Goal: Book appointment/travel/reservation

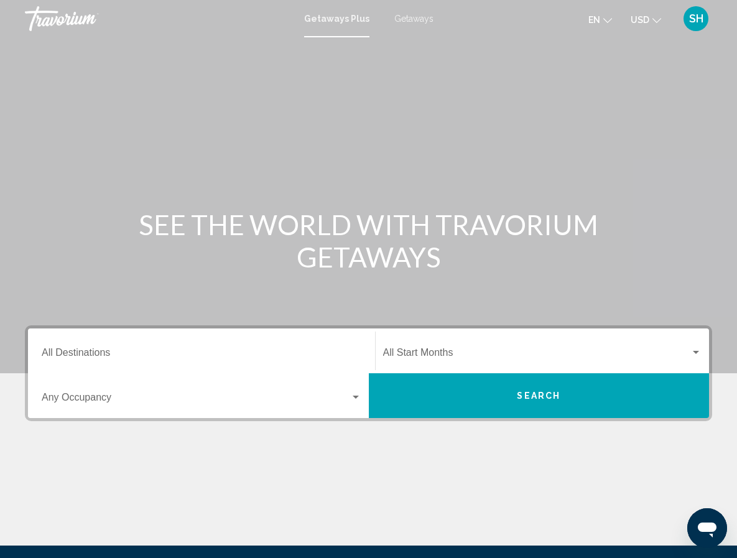
click at [418, 18] on span "Getaways" at bounding box center [413, 19] width 39 height 10
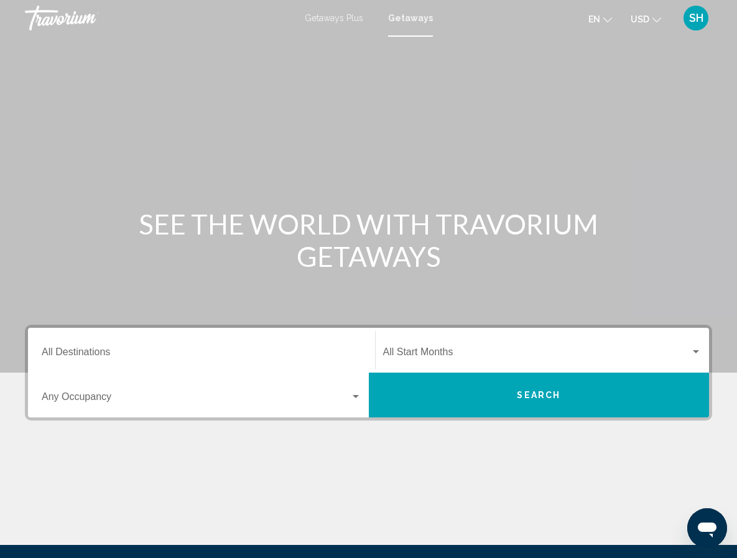
click at [82, 349] on input "Destination All Destinations" at bounding box center [202, 354] width 320 height 11
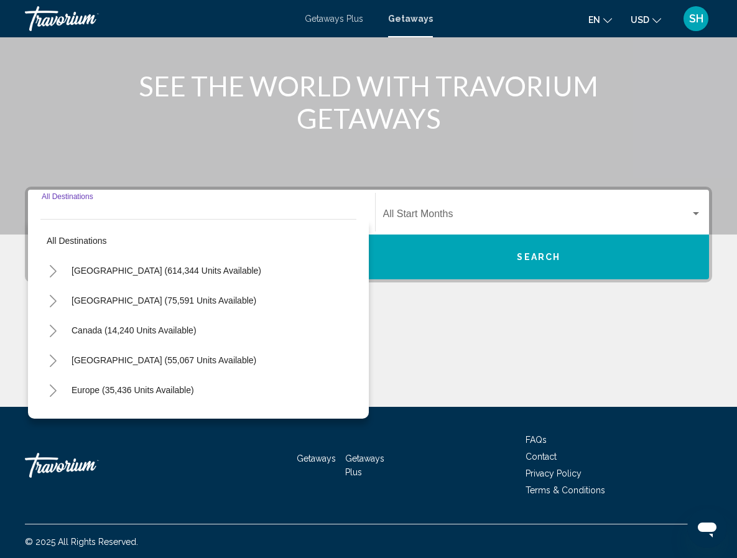
scroll to position [140, 0]
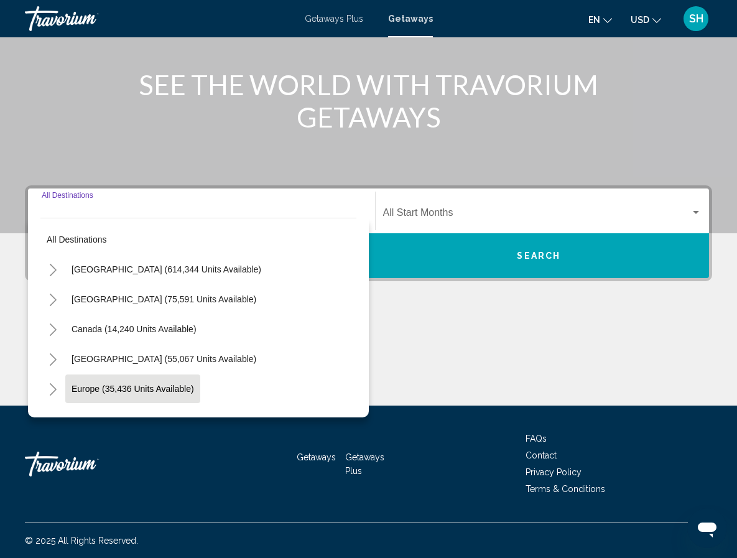
click at [73, 382] on button "Europe (35,436 units available)" at bounding box center [132, 388] width 135 height 29
type input "**********"
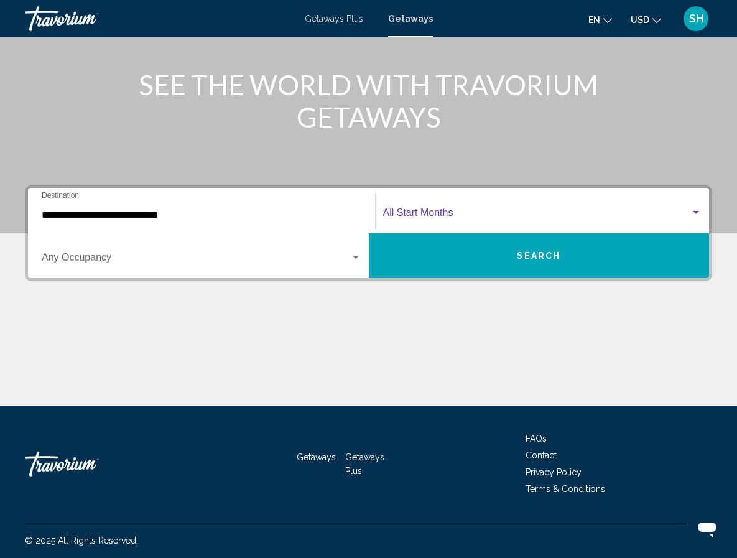
click at [701, 209] on div "Search widget" at bounding box center [695, 213] width 11 height 10
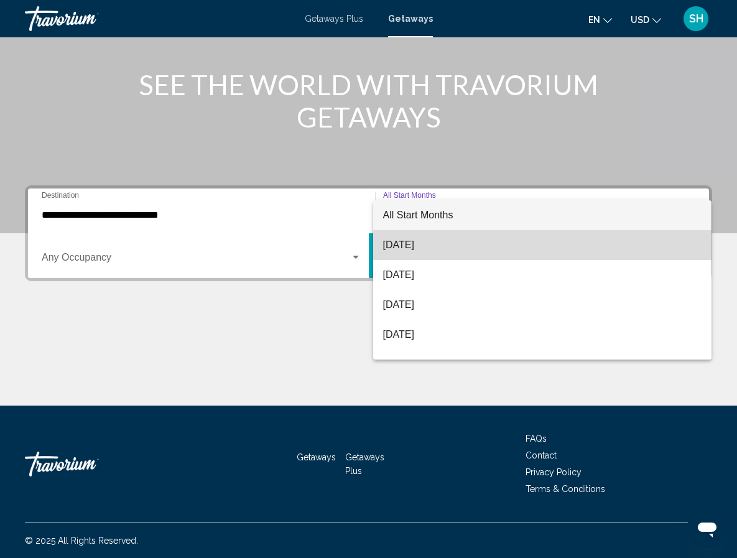
click at [637, 239] on span "[DATE]" at bounding box center [542, 245] width 319 height 30
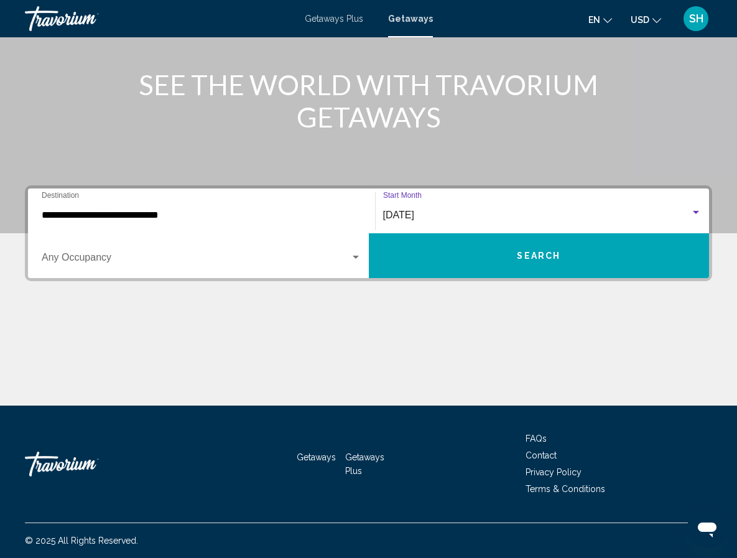
click at [485, 251] on button "Search" at bounding box center [539, 255] width 341 height 45
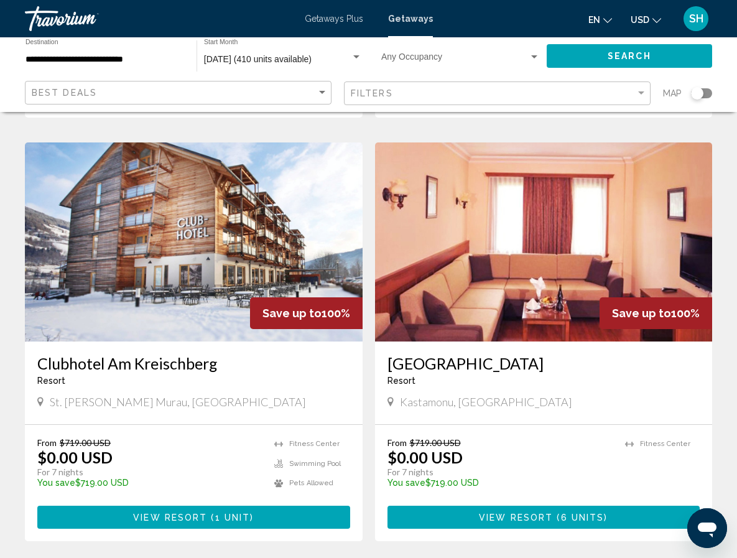
scroll to position [901, 0]
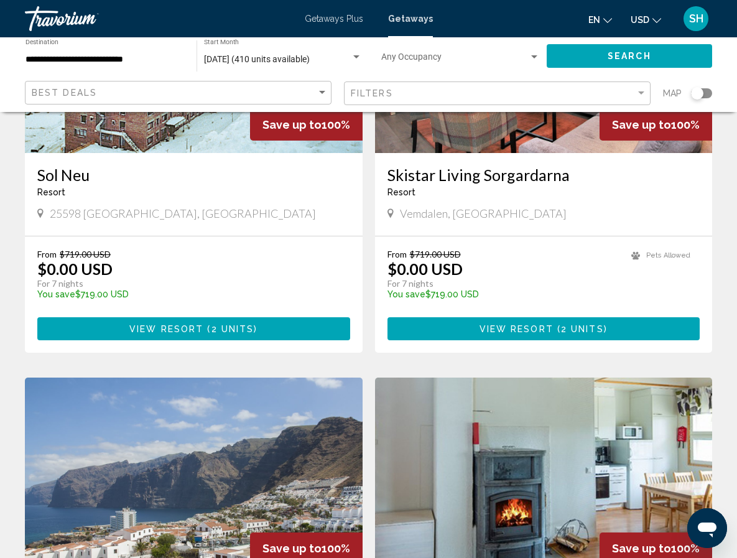
scroll to position [1510, 0]
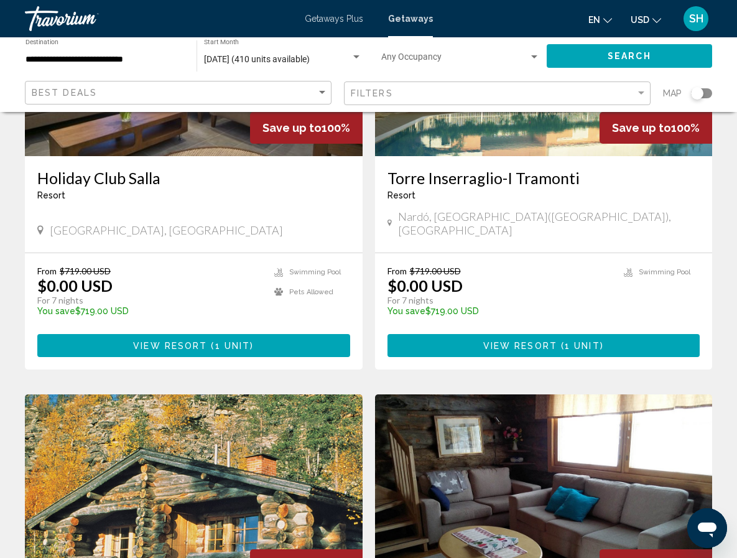
scroll to position [1061, 0]
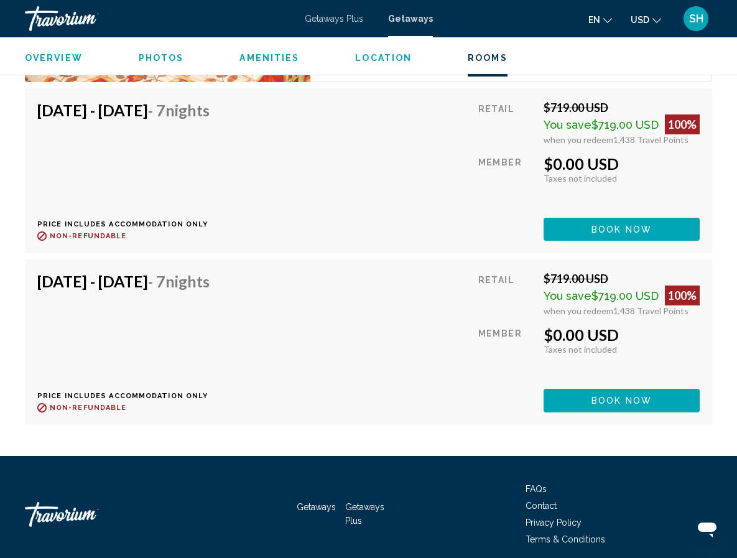
scroll to position [2664, 0]
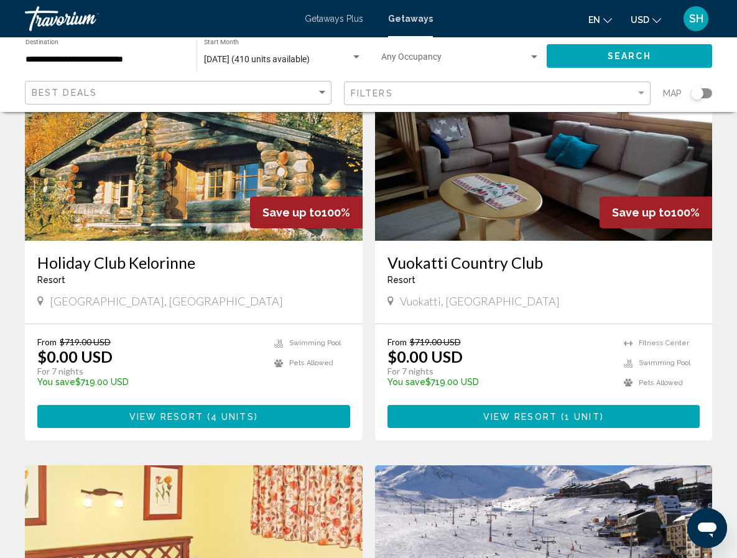
scroll to position [1425, 0]
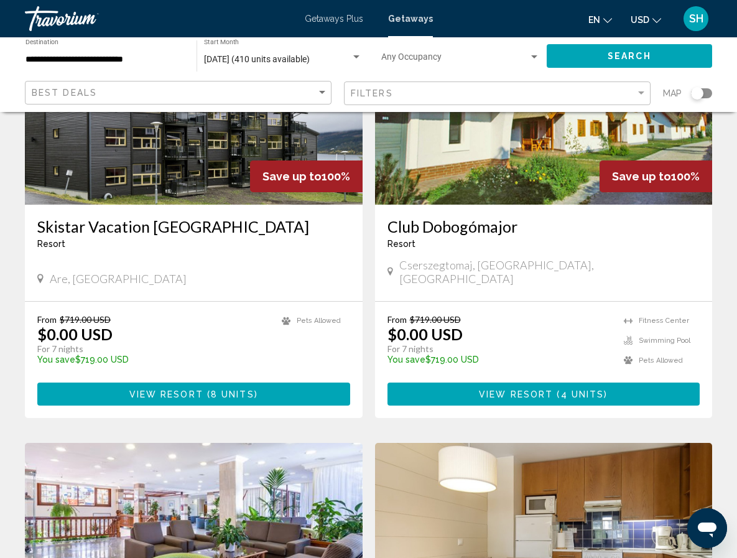
scroll to position [160, 0]
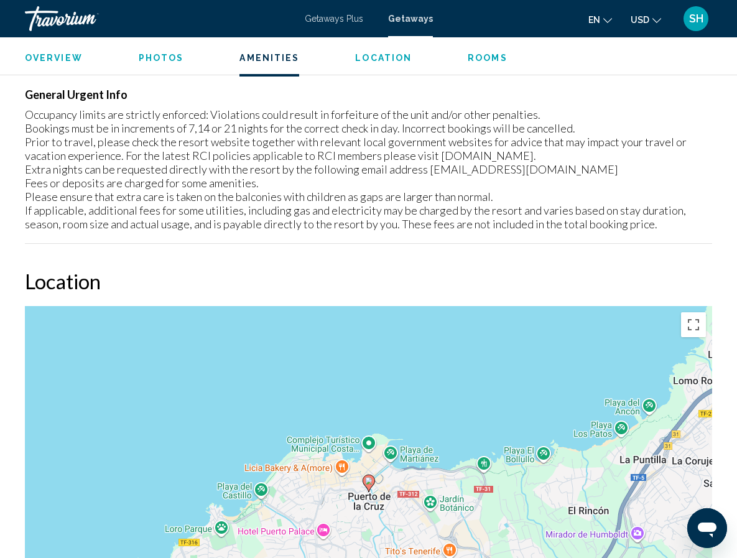
scroll to position [1723, 0]
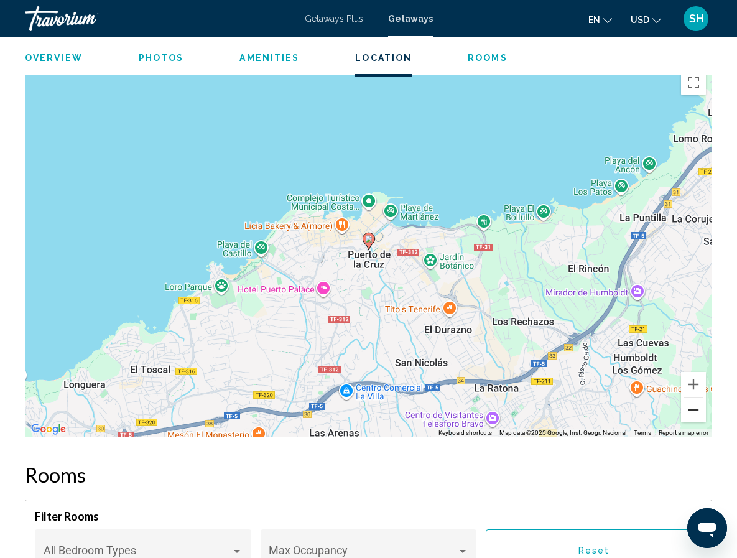
click at [699, 413] on button "Zoom out" at bounding box center [693, 409] width 25 height 25
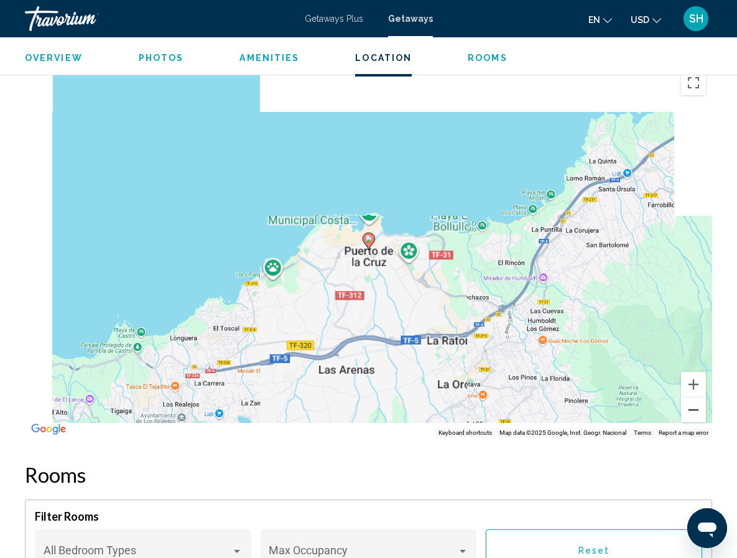
click at [699, 413] on button "Zoom out" at bounding box center [693, 409] width 25 height 25
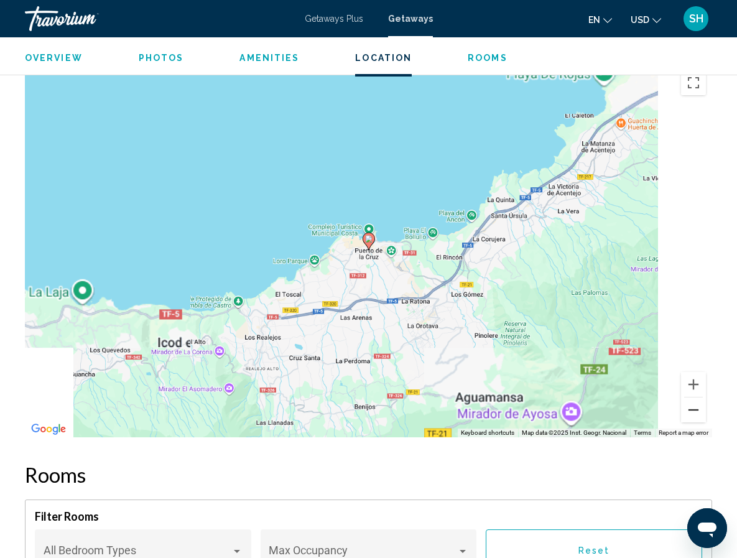
click at [699, 413] on button "Zoom out" at bounding box center [693, 409] width 25 height 25
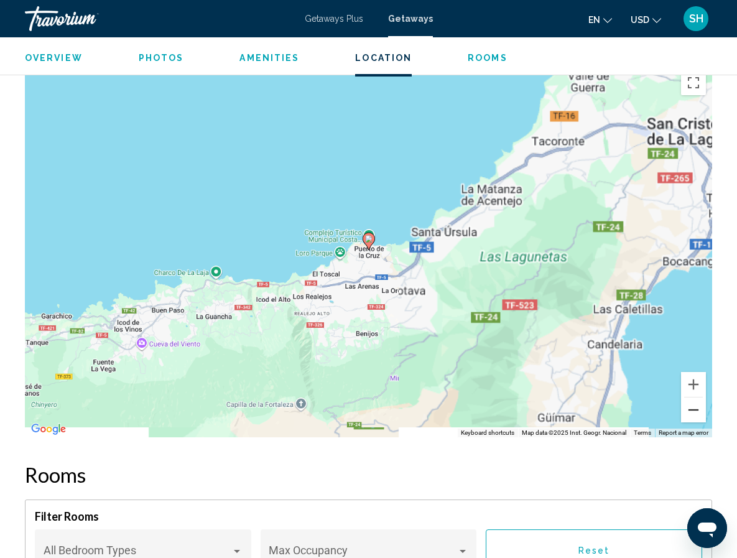
click at [699, 413] on button "Zoom out" at bounding box center [693, 409] width 25 height 25
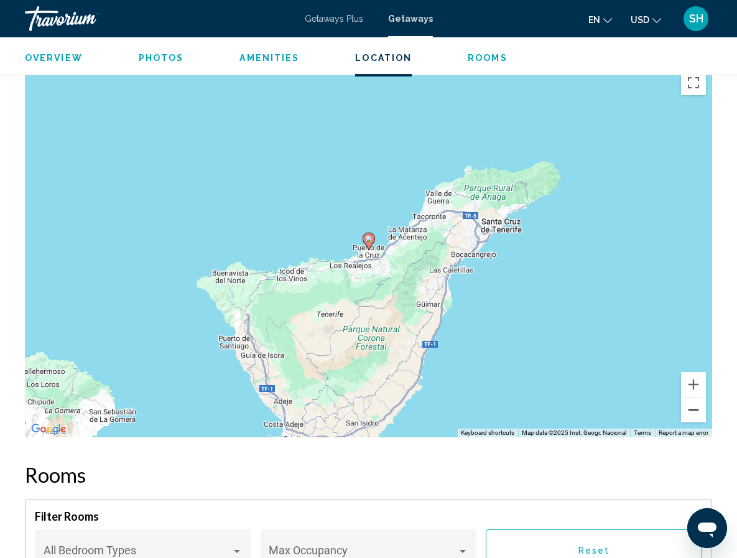
click at [698, 413] on button "Zoom out" at bounding box center [693, 409] width 25 height 25
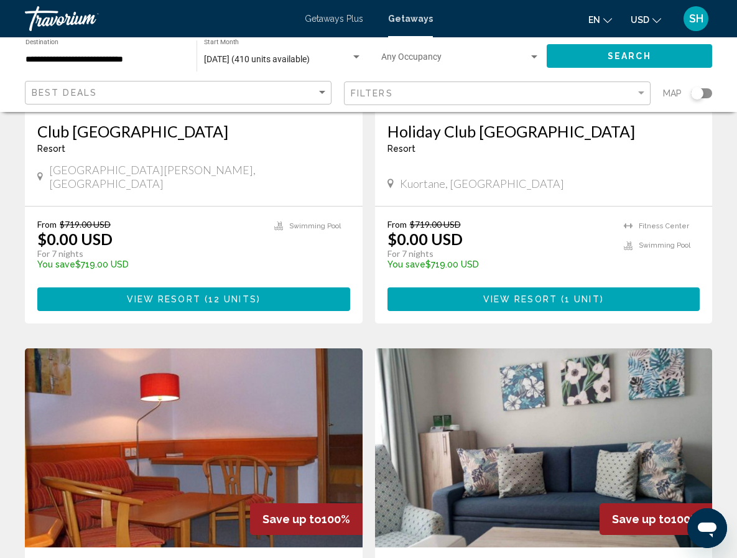
scroll to position [697, 0]
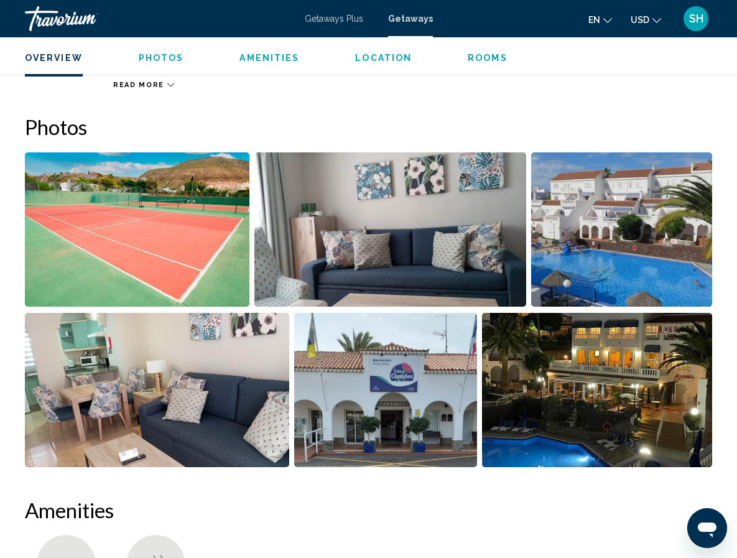
scroll to position [756, 0]
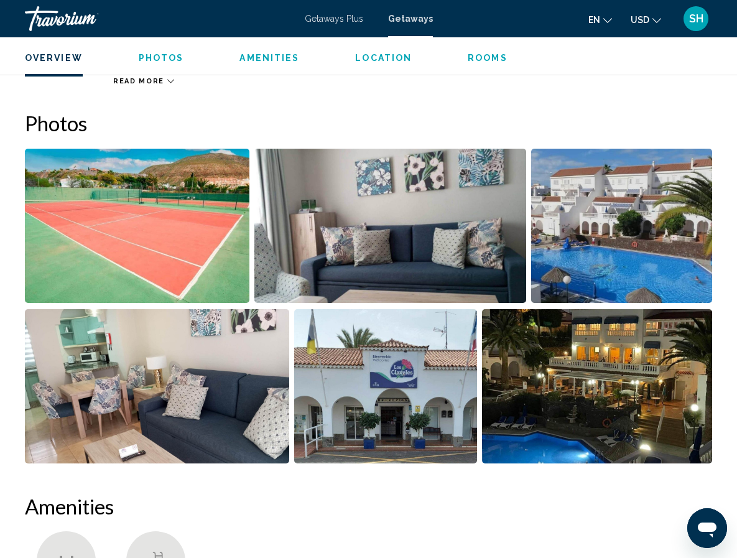
click at [150, 349] on img "Open full-screen image slider" at bounding box center [157, 386] width 264 height 154
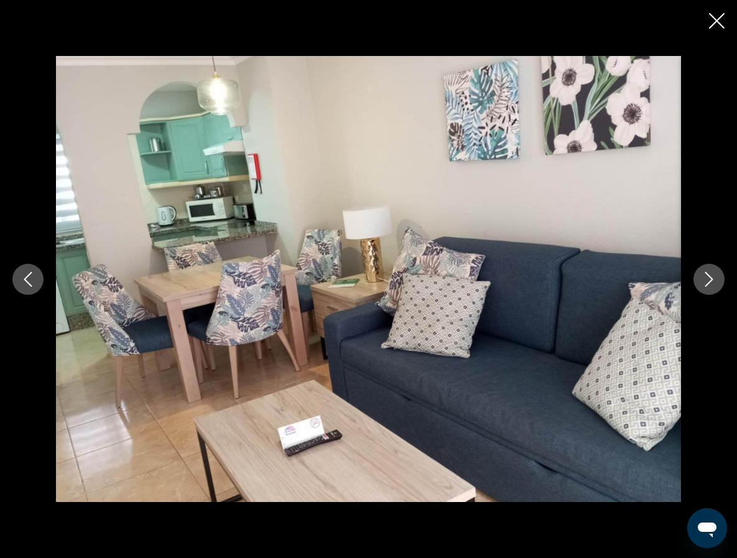
click at [709, 285] on icon "Next image" at bounding box center [708, 279] width 15 height 15
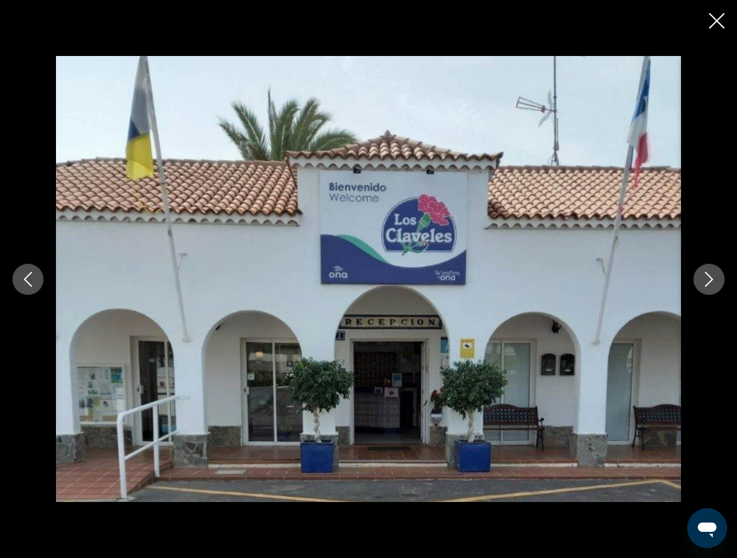
click at [709, 285] on icon "Next image" at bounding box center [708, 279] width 15 height 15
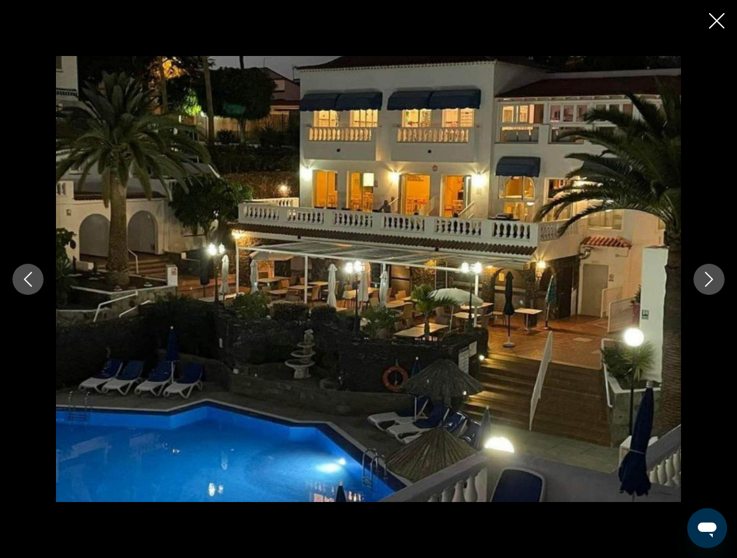
click at [709, 285] on icon "Next image" at bounding box center [708, 279] width 15 height 15
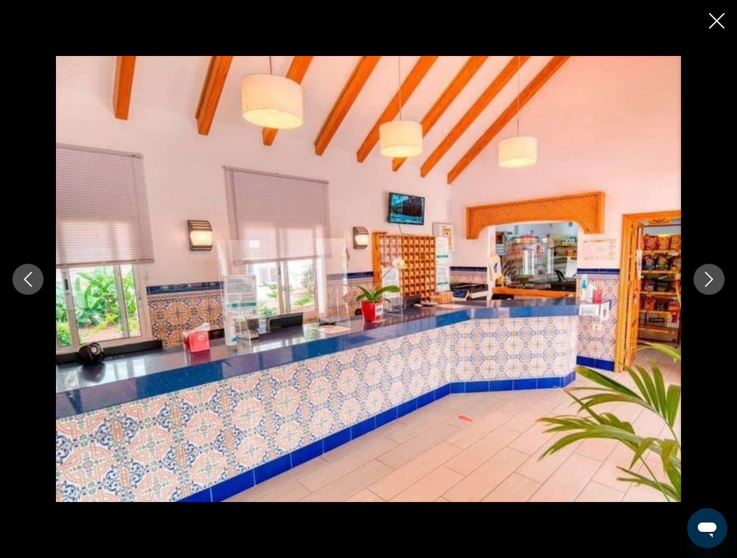
click at [709, 285] on icon "Next image" at bounding box center [708, 279] width 15 height 15
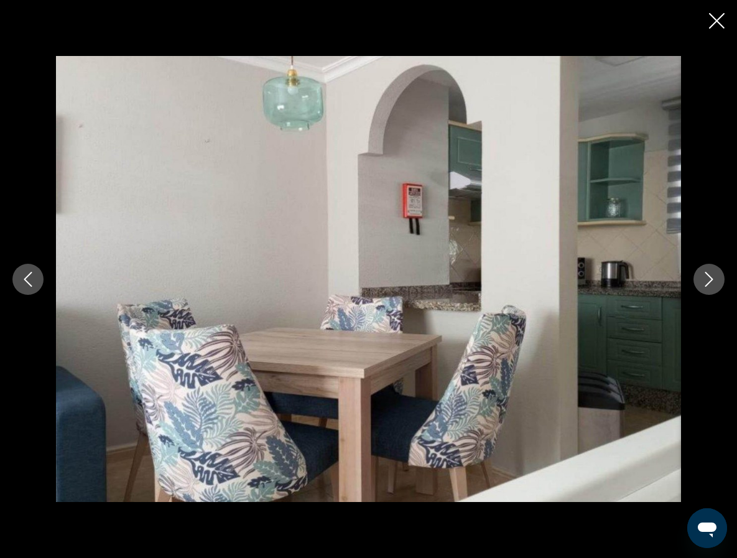
click at [709, 286] on button "Next image" at bounding box center [708, 279] width 31 height 31
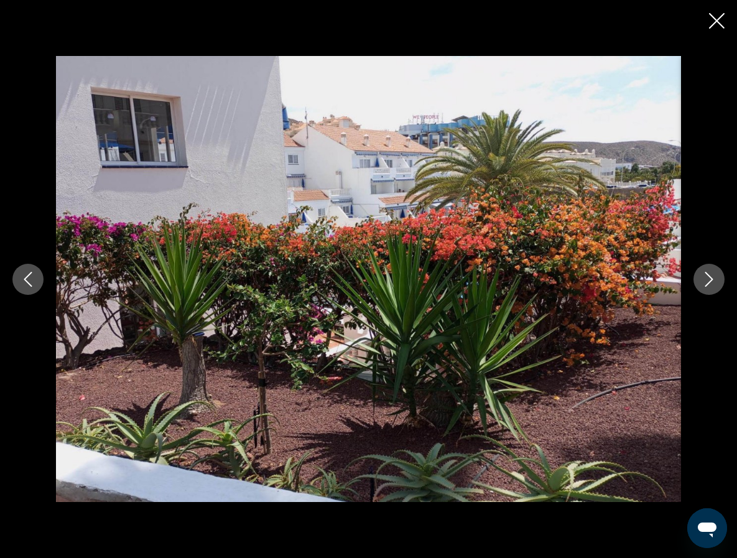
click at [709, 286] on button "Next image" at bounding box center [708, 279] width 31 height 31
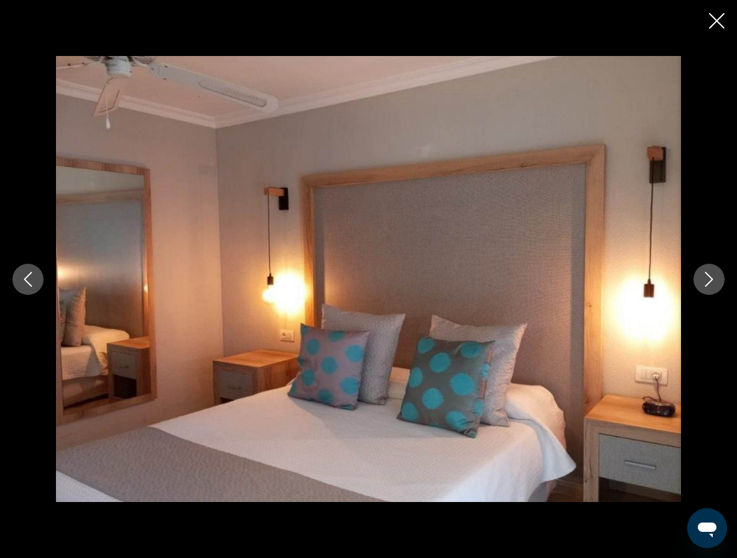
click at [709, 286] on button "Next image" at bounding box center [708, 279] width 31 height 31
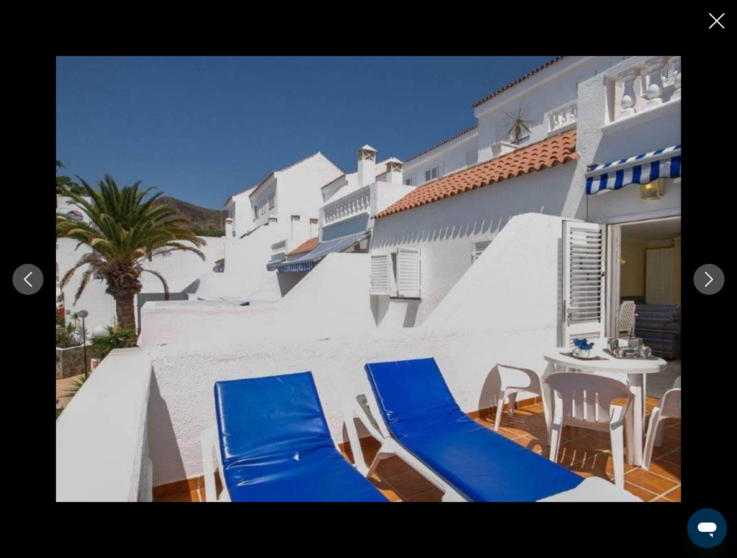
click at [709, 286] on button "Next image" at bounding box center [708, 279] width 31 height 31
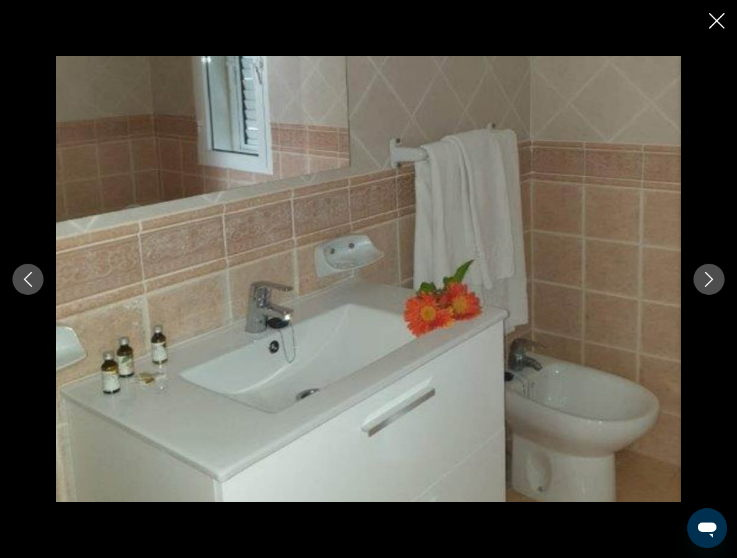
click at [709, 286] on button "Next image" at bounding box center [708, 279] width 31 height 31
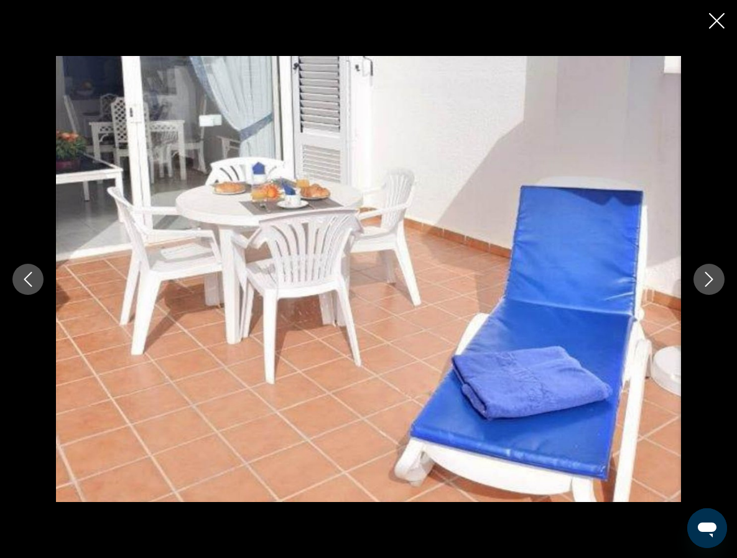
click at [708, 287] on button "Next image" at bounding box center [708, 279] width 31 height 31
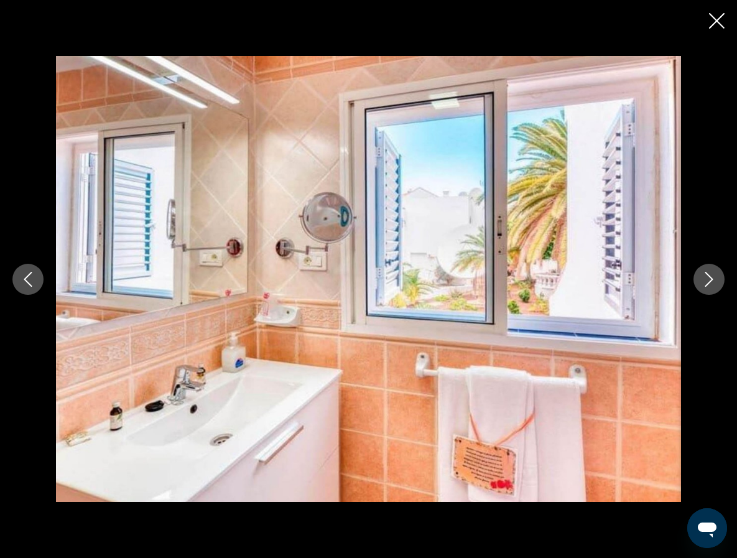
click at [708, 287] on button "Next image" at bounding box center [708, 279] width 31 height 31
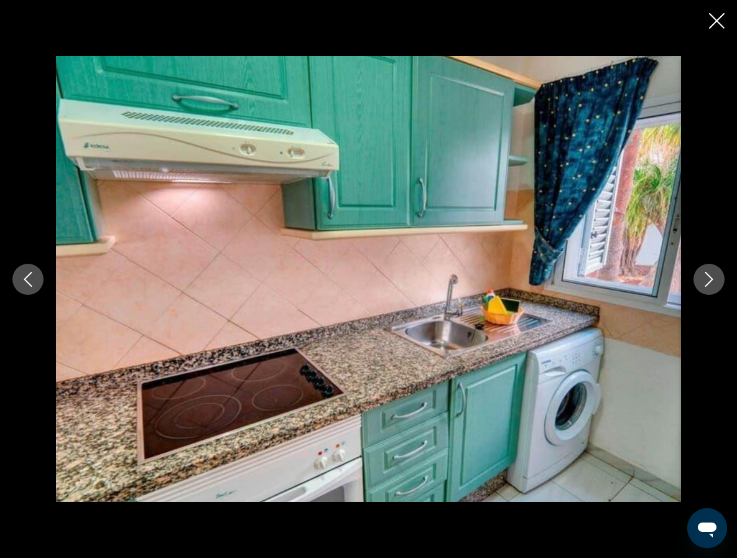
click at [708, 287] on button "Next image" at bounding box center [708, 279] width 31 height 31
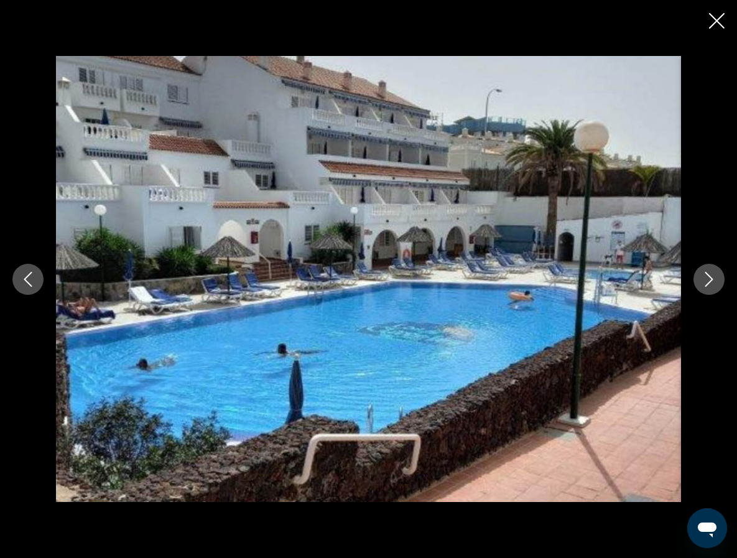
click at [708, 288] on button "Next image" at bounding box center [708, 279] width 31 height 31
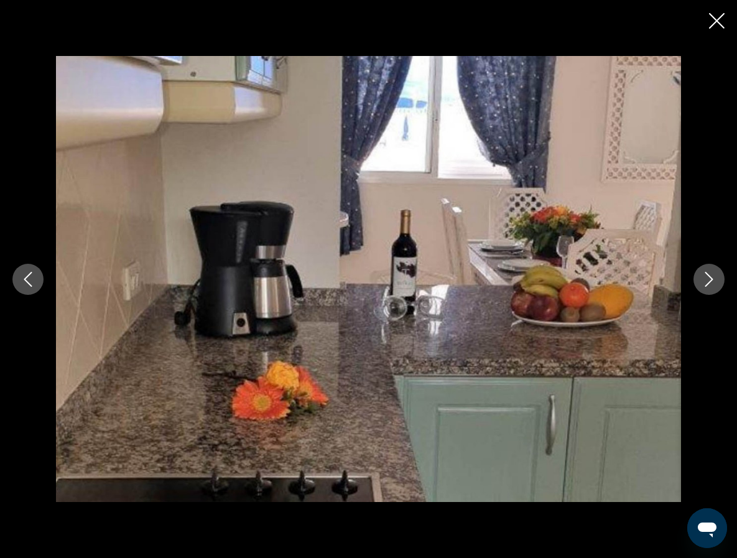
click at [708, 288] on button "Next image" at bounding box center [708, 279] width 31 height 31
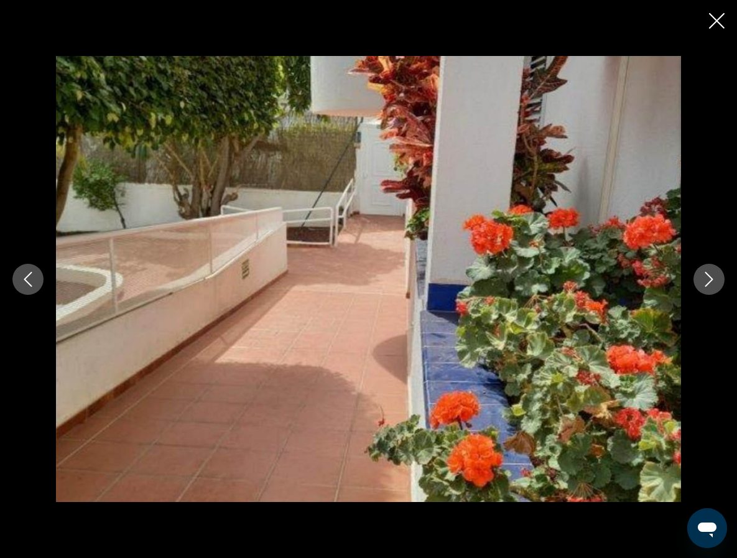
click at [708, 288] on button "Next image" at bounding box center [708, 279] width 31 height 31
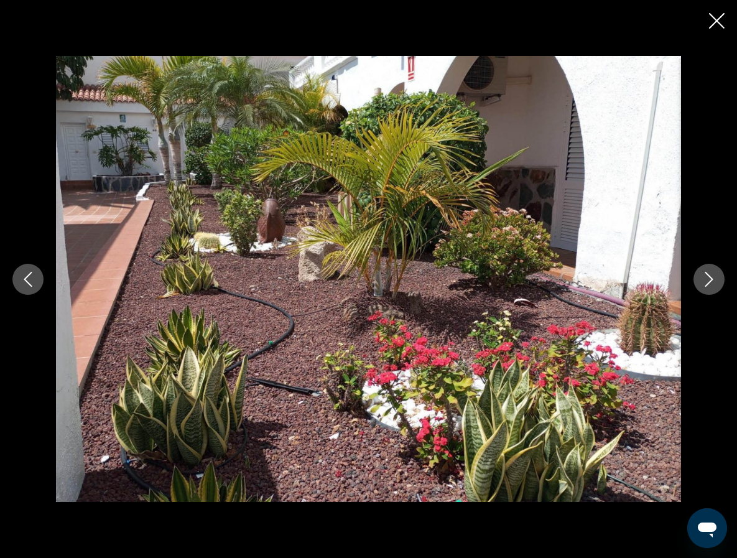
click at [708, 288] on button "Next image" at bounding box center [708, 279] width 31 height 31
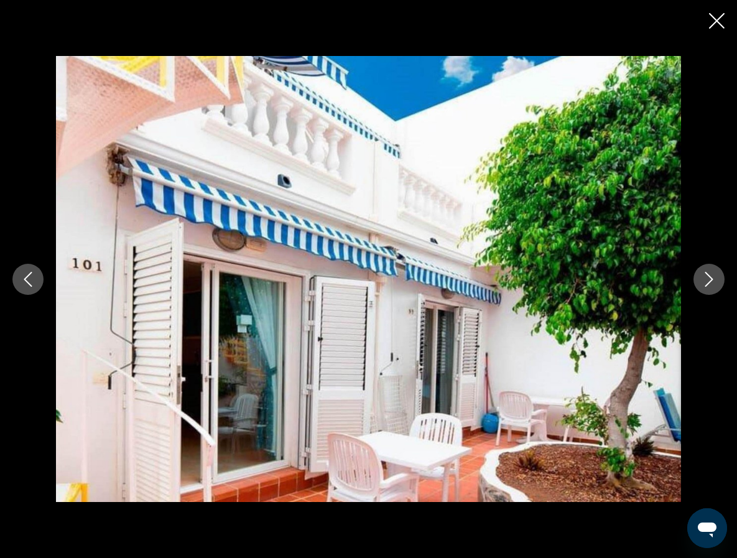
click at [708, 288] on button "Next image" at bounding box center [708, 279] width 31 height 31
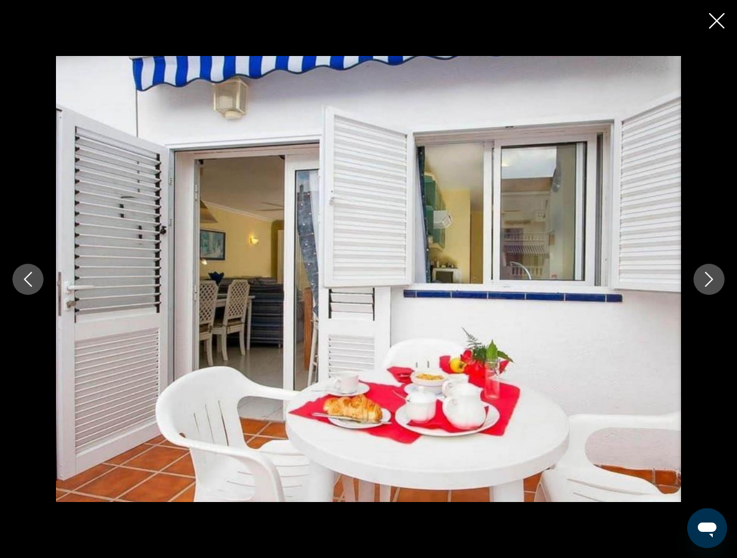
click at [708, 288] on button "Next image" at bounding box center [708, 279] width 31 height 31
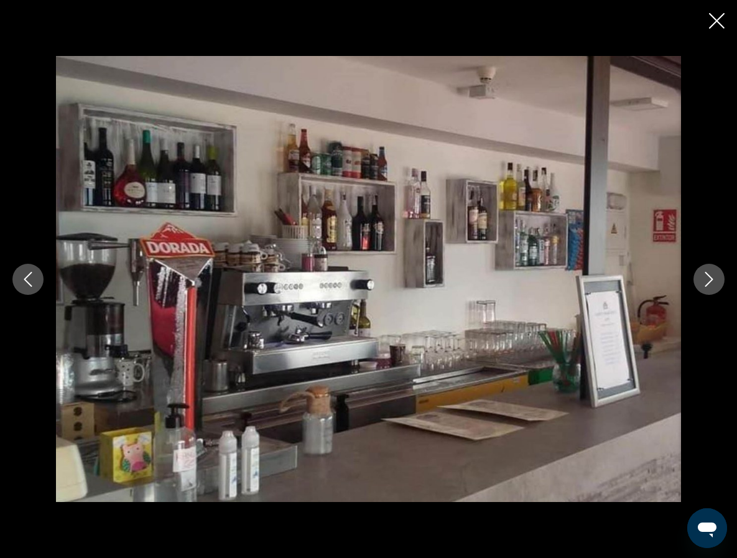
click at [708, 288] on button "Next image" at bounding box center [708, 279] width 31 height 31
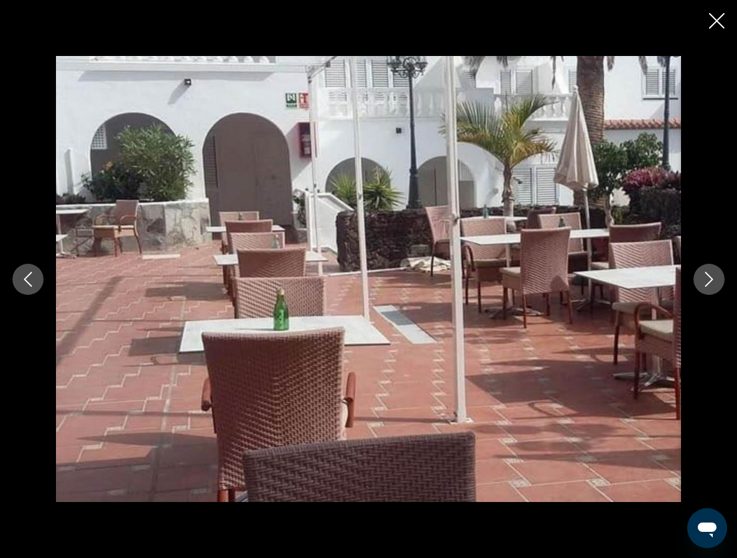
click at [708, 288] on button "Next image" at bounding box center [708, 279] width 31 height 31
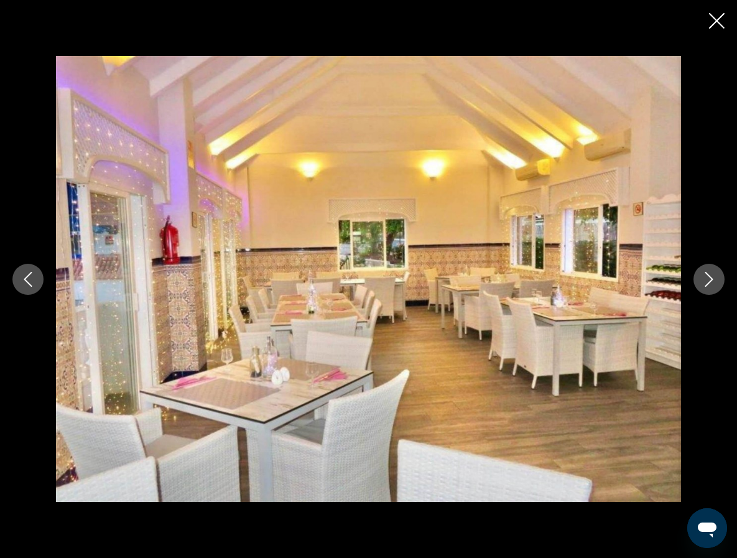
click at [708, 288] on button "Next image" at bounding box center [708, 279] width 31 height 31
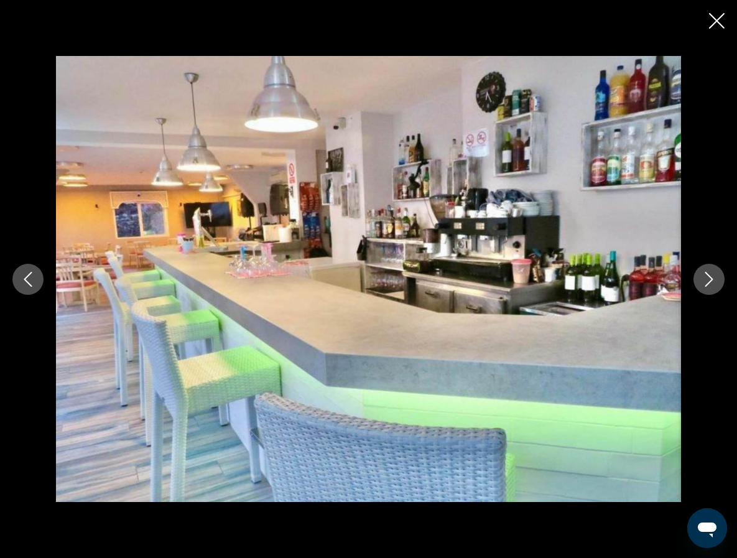
click at [708, 288] on button "Next image" at bounding box center [708, 279] width 31 height 31
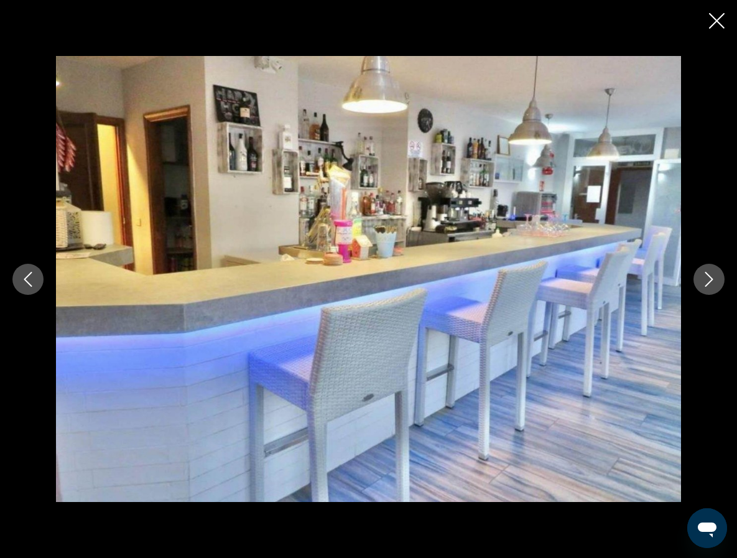
click at [708, 288] on button "Next image" at bounding box center [708, 279] width 31 height 31
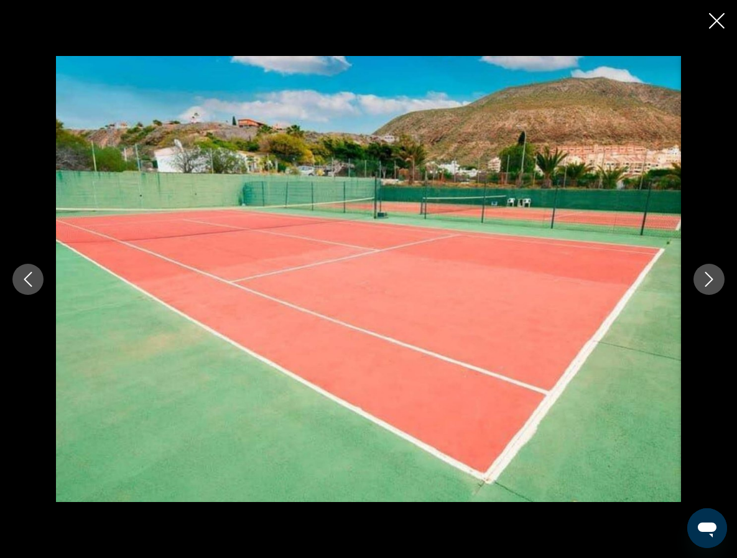
click at [707, 288] on button "Next image" at bounding box center [708, 279] width 31 height 31
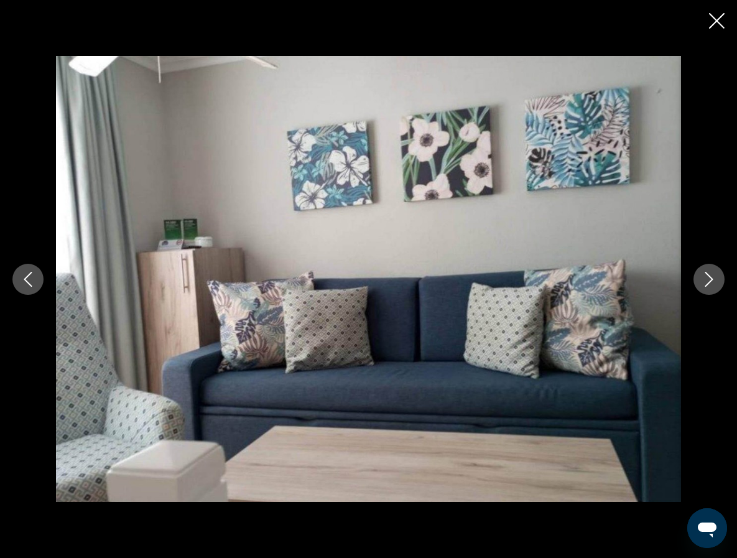
click at [707, 288] on button "Next image" at bounding box center [708, 279] width 31 height 31
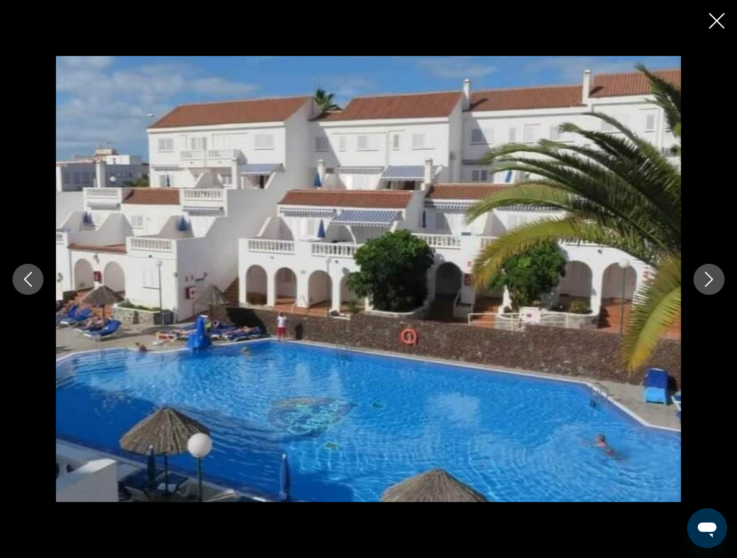
click at [707, 288] on button "Next image" at bounding box center [708, 279] width 31 height 31
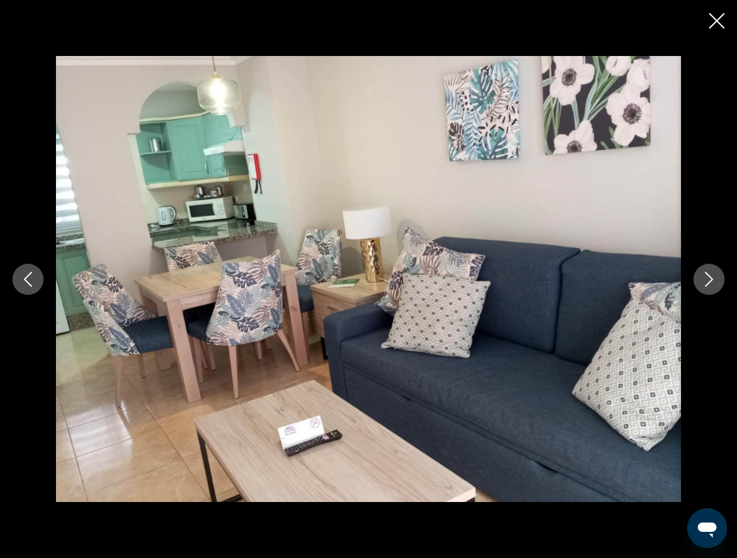
click at [707, 288] on button "Next image" at bounding box center [708, 279] width 31 height 31
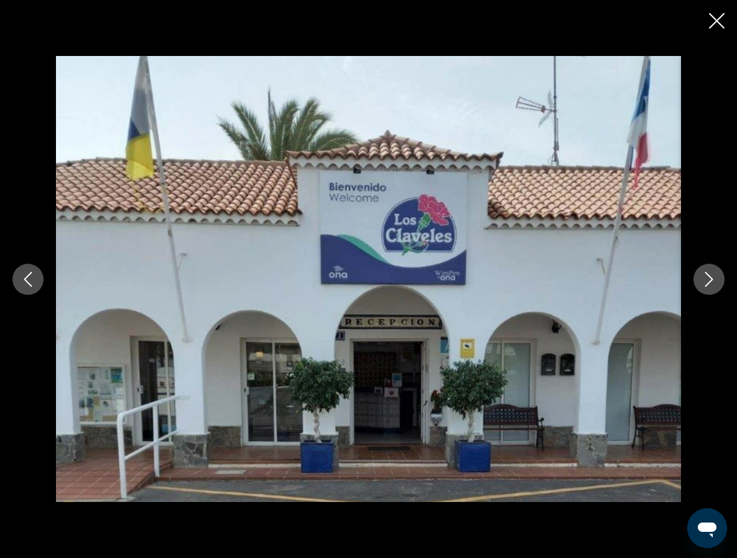
click at [707, 288] on button "Next image" at bounding box center [708, 279] width 31 height 31
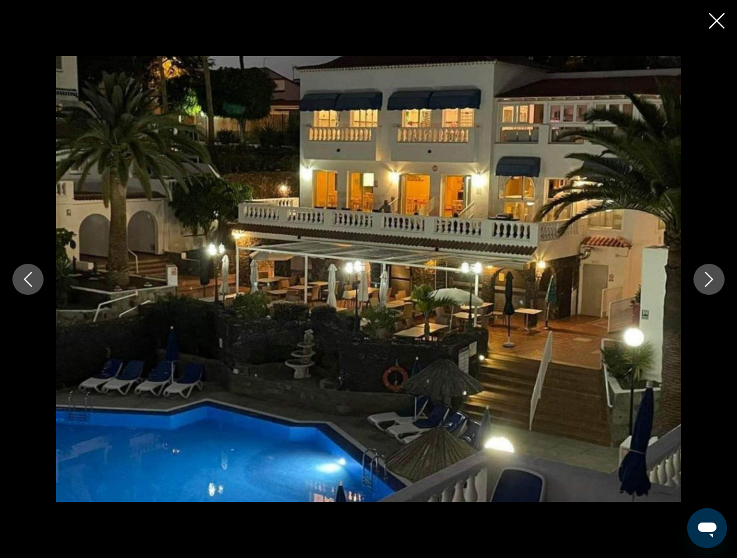
click at [707, 289] on button "Next image" at bounding box center [708, 279] width 31 height 31
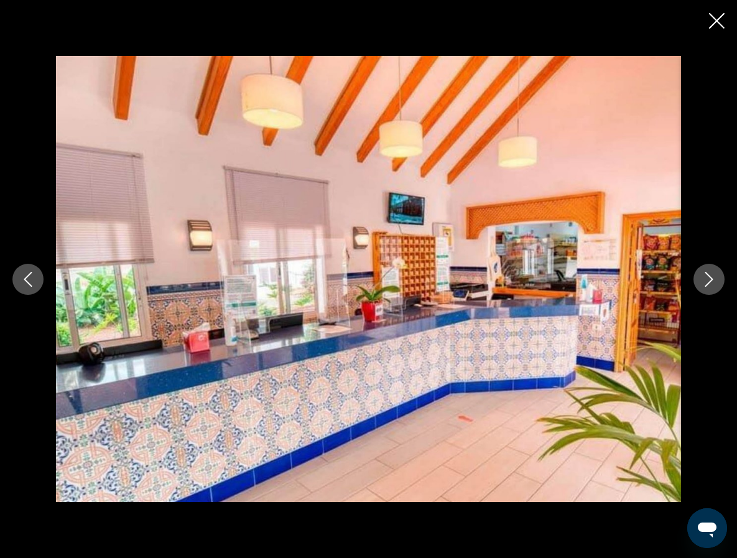
click at [707, 289] on button "Next image" at bounding box center [708, 279] width 31 height 31
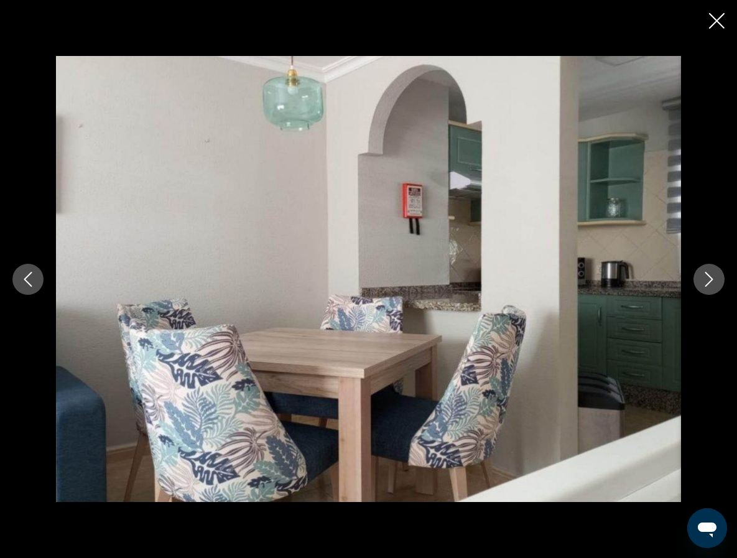
click at [707, 289] on button "Next image" at bounding box center [708, 279] width 31 height 31
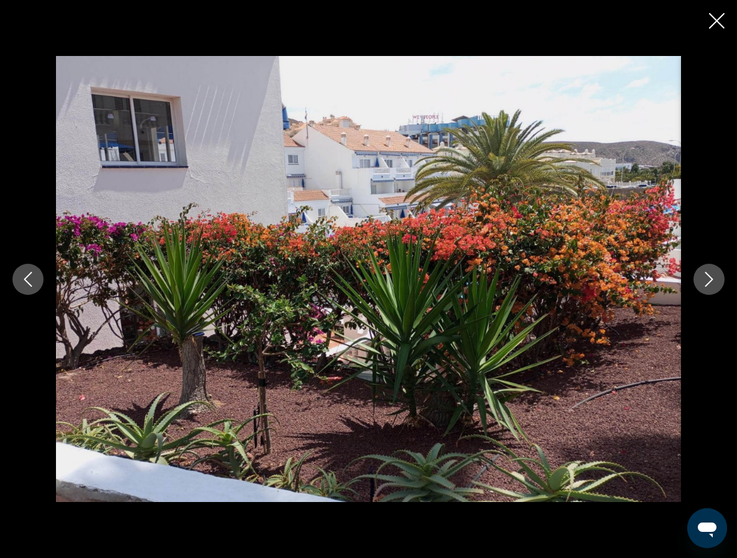
click at [707, 289] on button "Next image" at bounding box center [708, 279] width 31 height 31
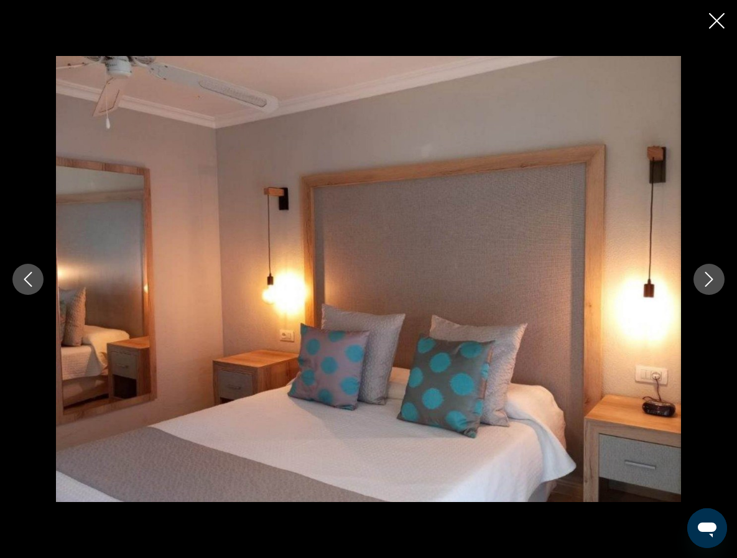
click at [706, 289] on button "Next image" at bounding box center [708, 279] width 31 height 31
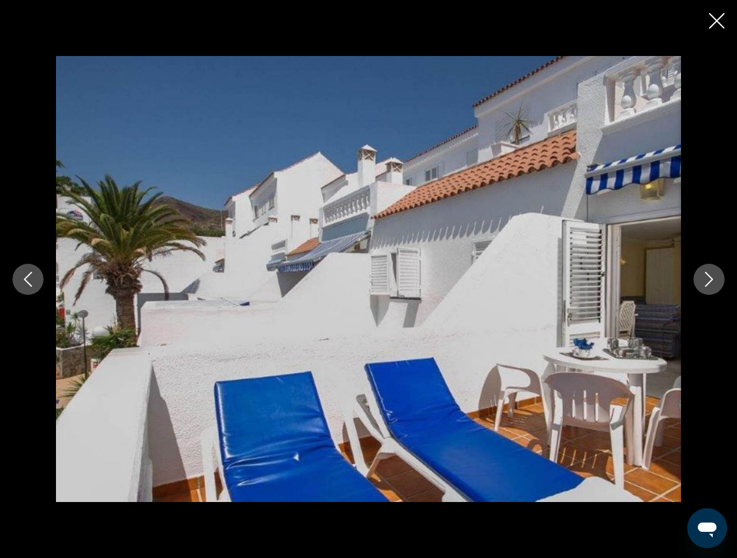
click at [706, 289] on button "Next image" at bounding box center [708, 279] width 31 height 31
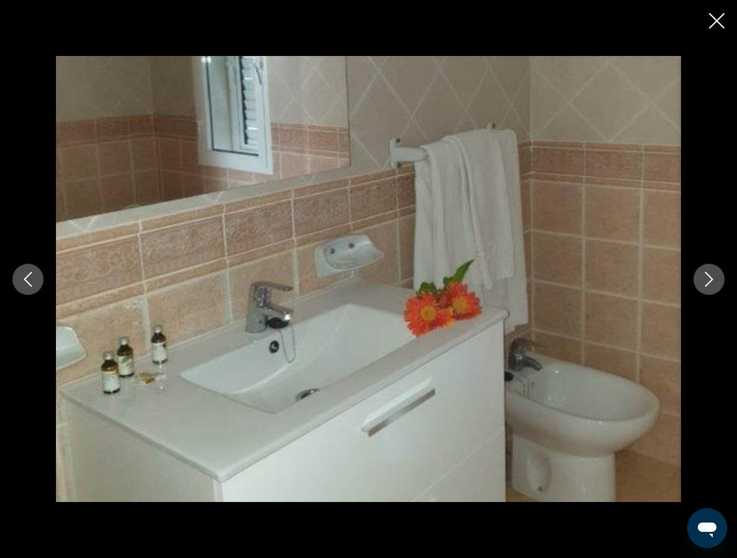
click at [706, 289] on button "Next image" at bounding box center [708, 279] width 31 height 31
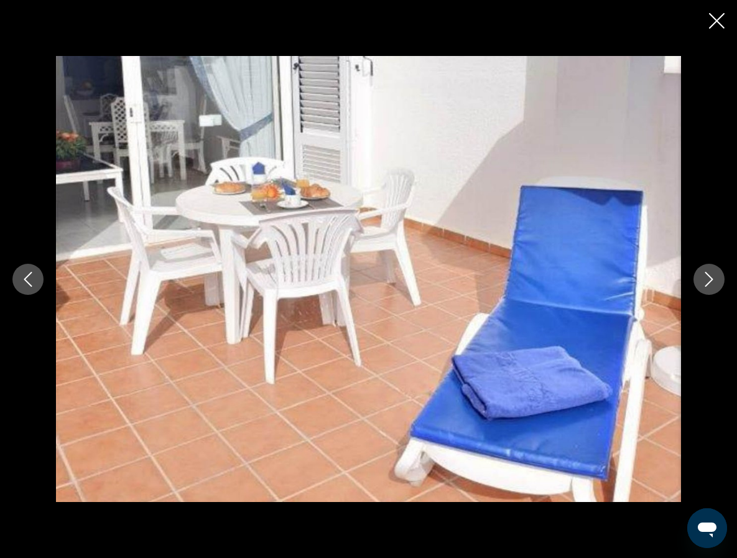
click at [706, 289] on button "Next image" at bounding box center [708, 279] width 31 height 31
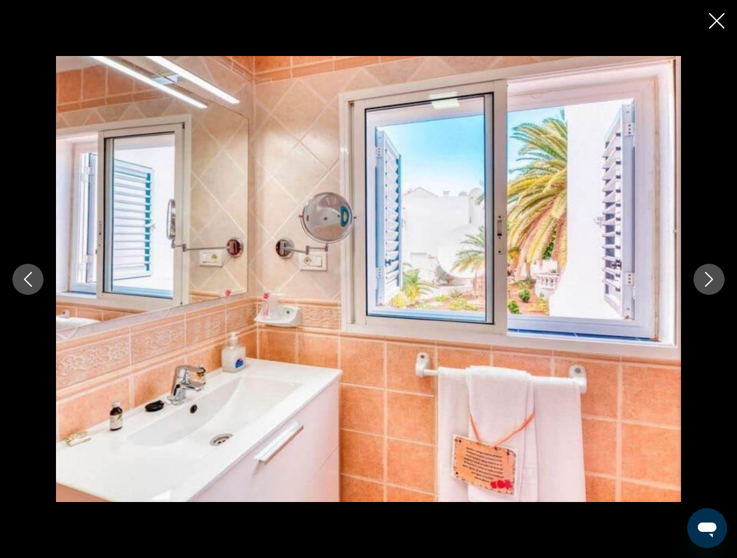
click at [706, 289] on button "Next image" at bounding box center [708, 279] width 31 height 31
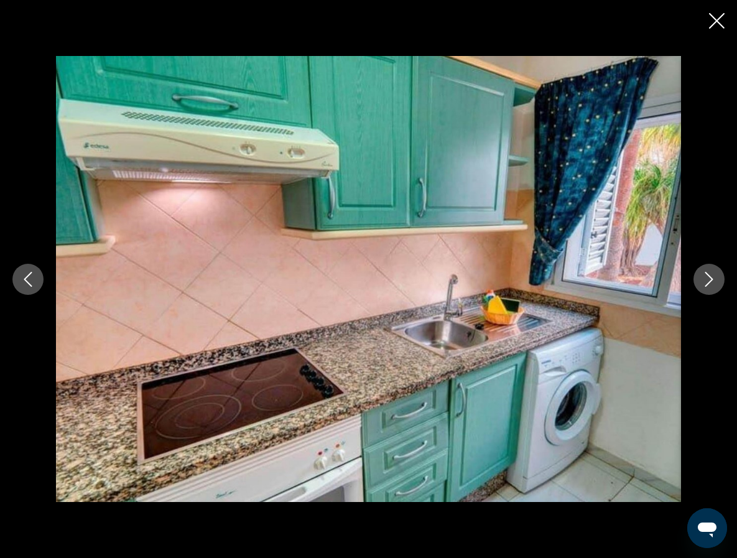
click at [705, 289] on button "Next image" at bounding box center [708, 279] width 31 height 31
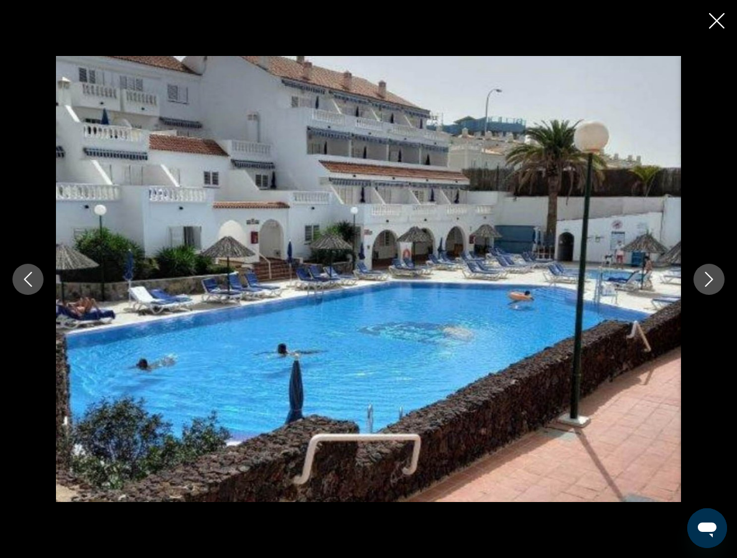
click at [704, 290] on button "Next image" at bounding box center [708, 279] width 31 height 31
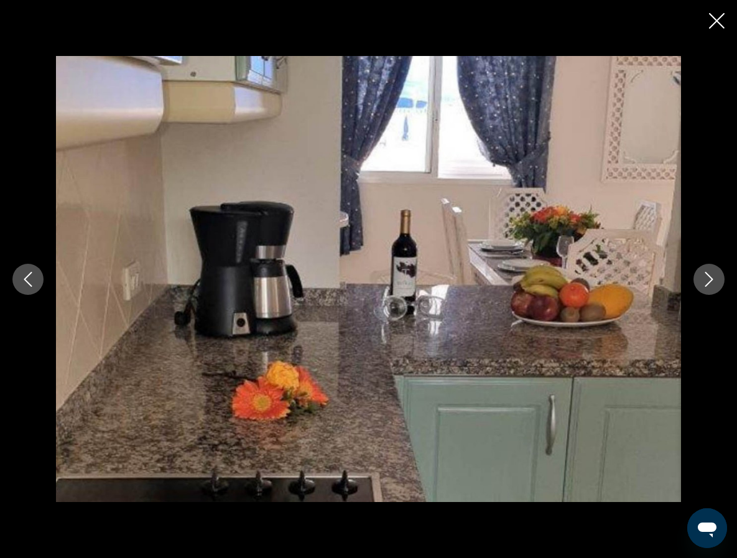
click at [704, 290] on button "Next image" at bounding box center [708, 279] width 31 height 31
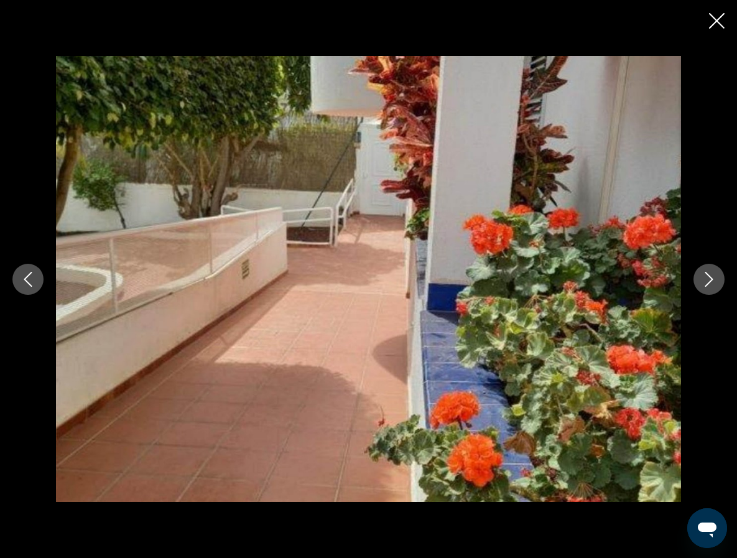
click at [704, 290] on button "Next image" at bounding box center [708, 279] width 31 height 31
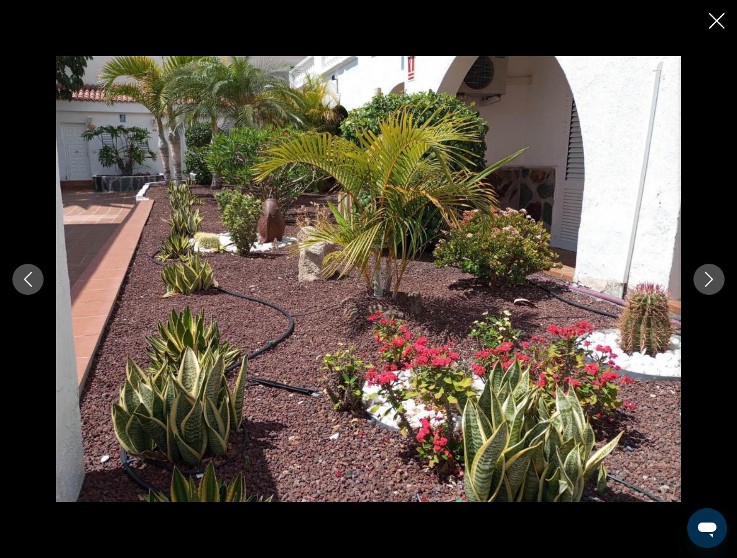
click at [715, 19] on icon "Close slideshow" at bounding box center [717, 21] width 16 height 16
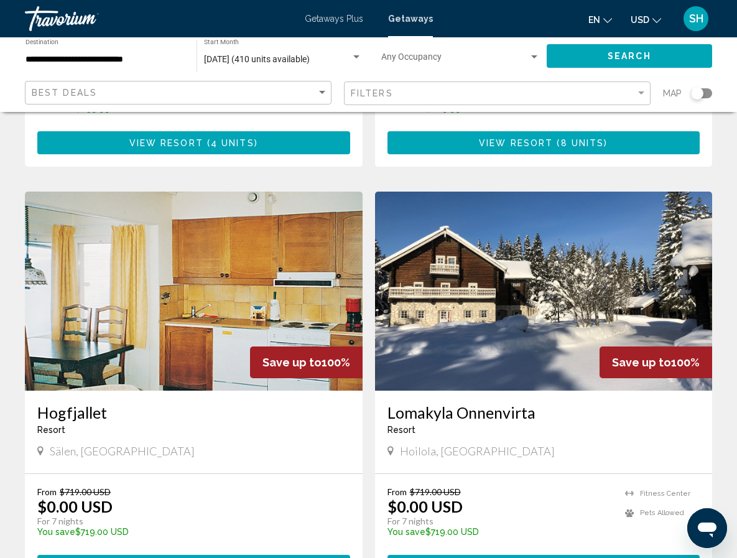
scroll to position [416, 0]
